Goal: Communication & Community: Answer question/provide support

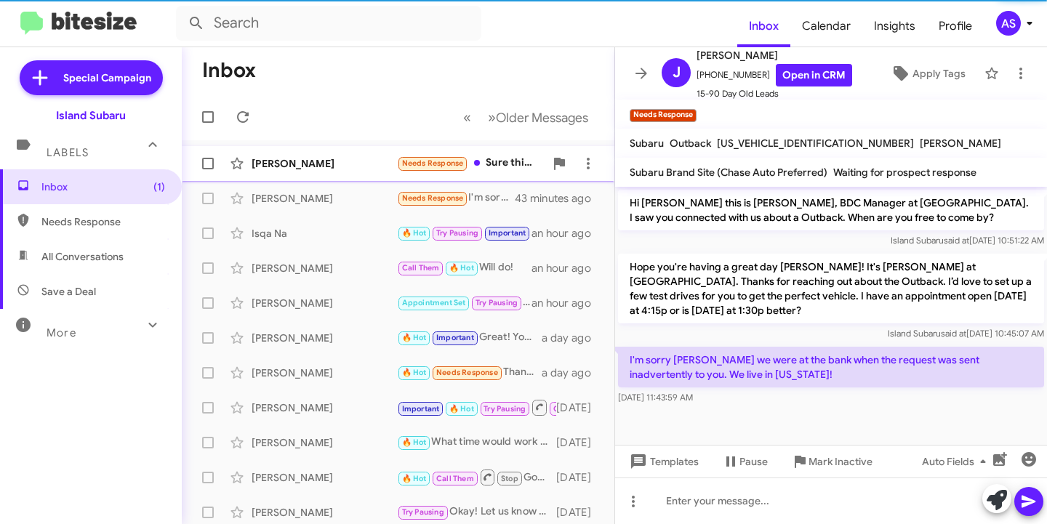
click at [283, 160] on div "[PERSON_NAME]" at bounding box center [323, 163] width 145 height 15
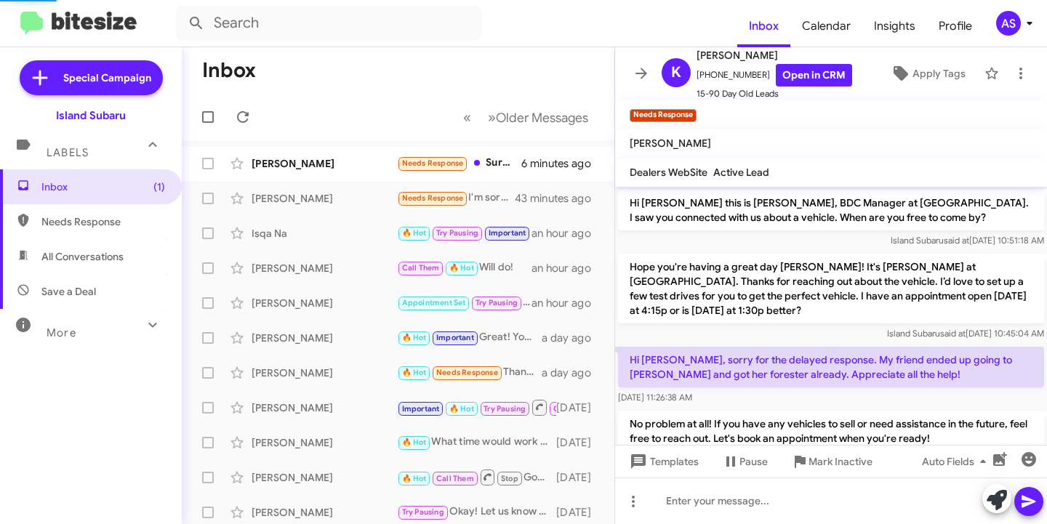
scroll to position [94, 0]
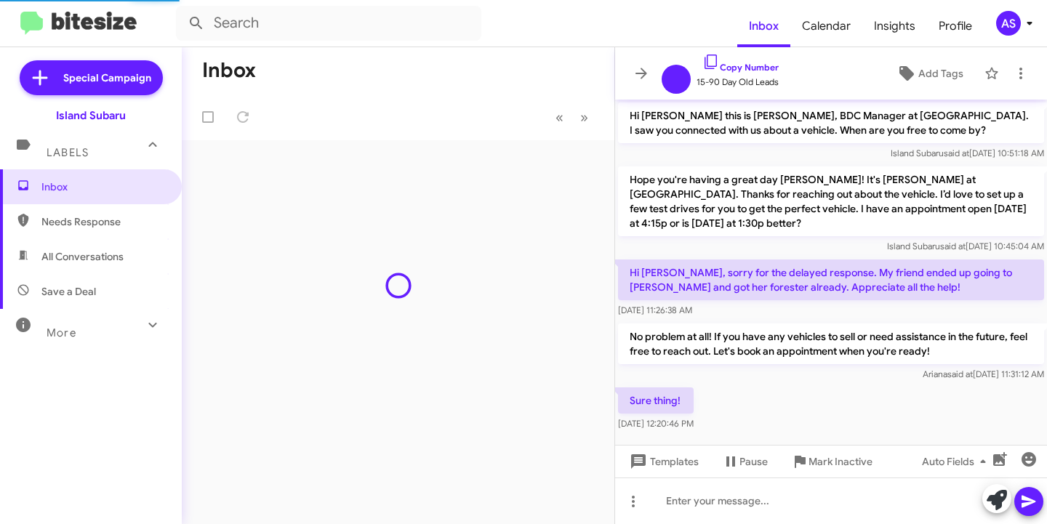
scroll to position [7, 0]
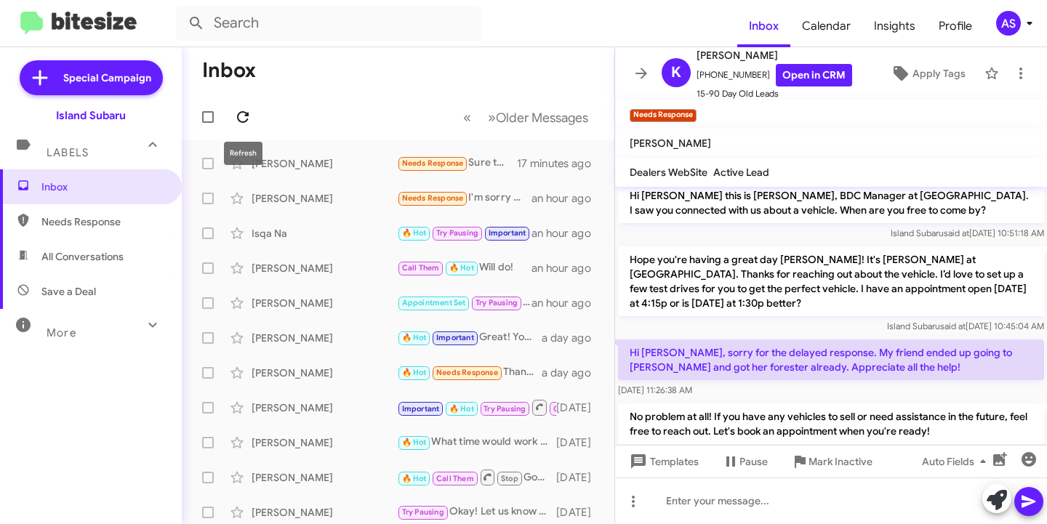
click at [249, 117] on icon at bounding box center [242, 116] width 17 height 17
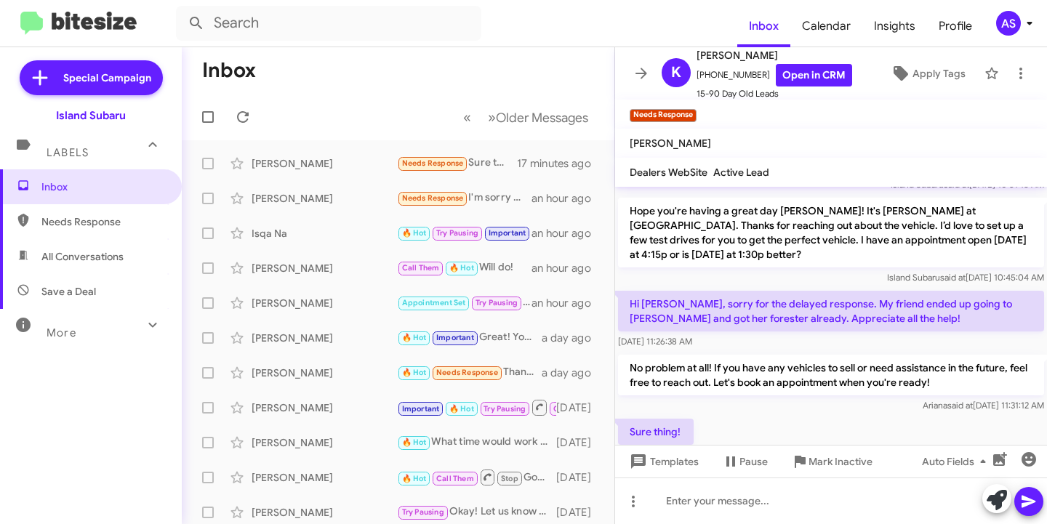
scroll to position [94, 0]
